Goal: Information Seeking & Learning: Learn about a topic

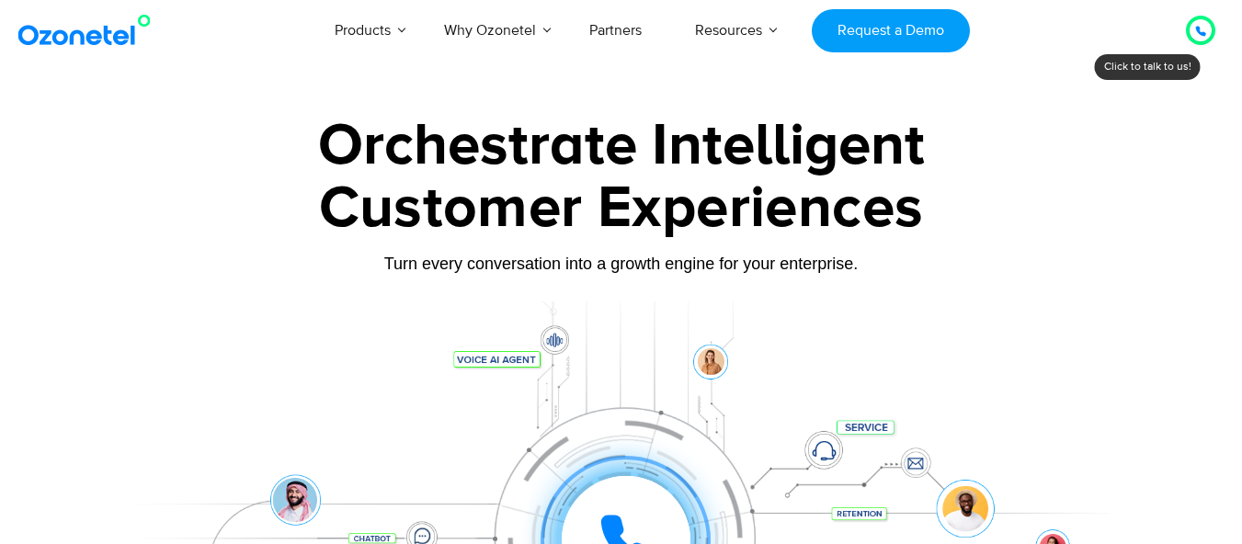
click at [1193, 33] on div at bounding box center [1200, 30] width 22 height 22
click at [1208, 31] on div at bounding box center [1200, 30] width 22 height 22
click at [1208, 32] on div at bounding box center [1200, 30] width 22 height 22
click at [1208, 33] on div at bounding box center [1200, 30] width 22 height 22
click at [1197, 46] on div at bounding box center [1200, 30] width 36 height 36
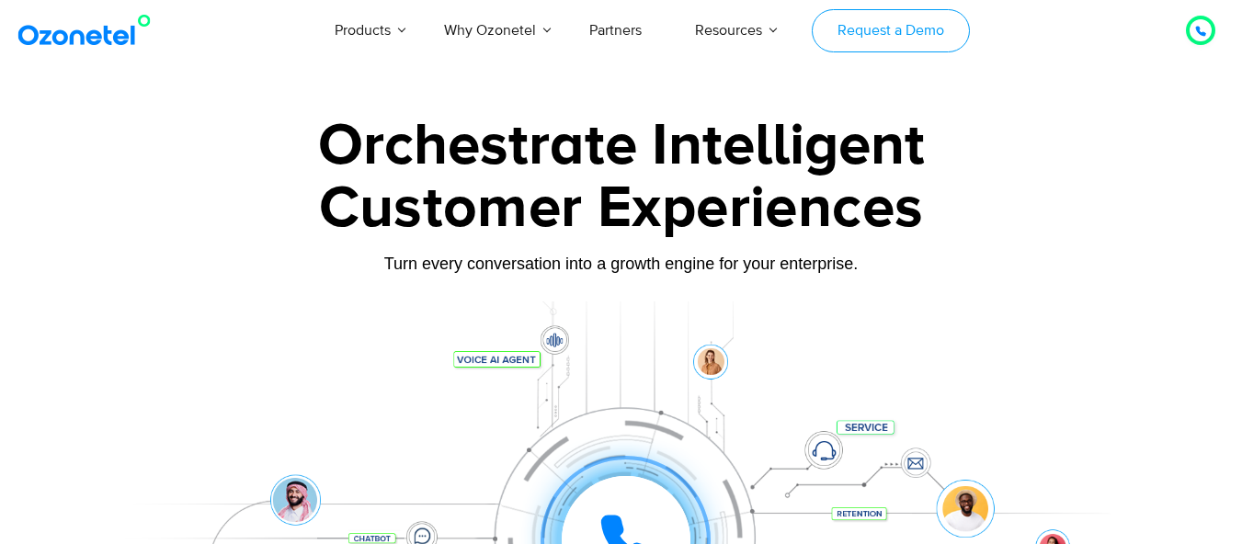
click at [837, 27] on link "Request a Demo" at bounding box center [889, 30] width 157 height 43
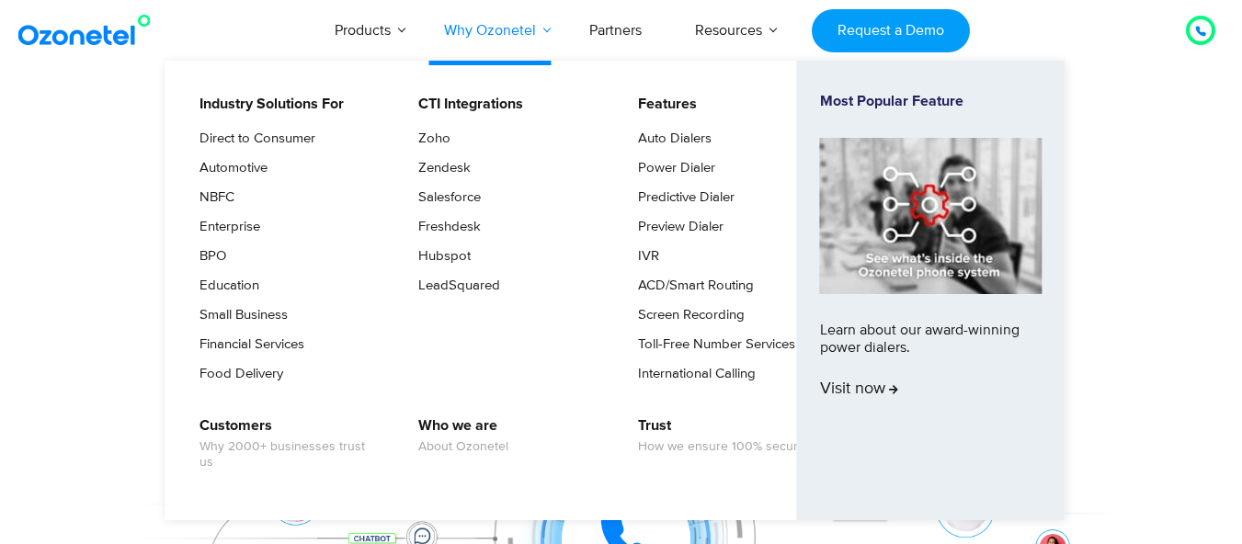
click at [516, 2] on link "Why Ozonetel" at bounding box center [489, 30] width 145 height 61
click at [514, 23] on link "Why Ozonetel" at bounding box center [489, 30] width 145 height 61
click at [438, 147] on link "Zoho" at bounding box center [429, 139] width 47 height 22
